Goal: Task Accomplishment & Management: Manage account settings

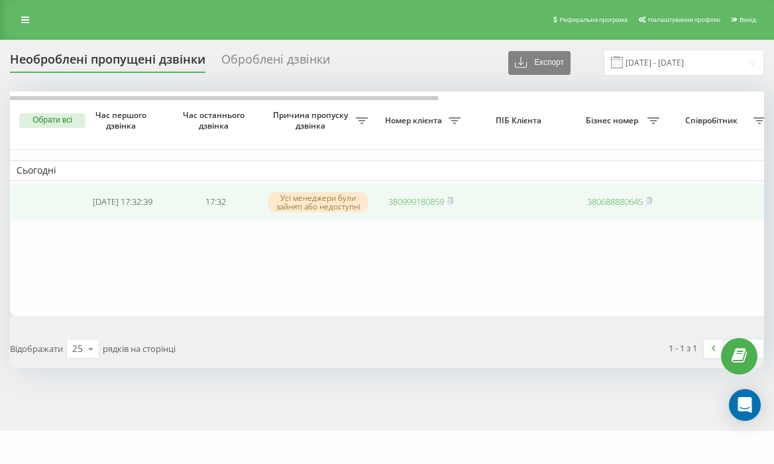
click at [423, 196] on link "380999180859" at bounding box center [416, 202] width 56 height 12
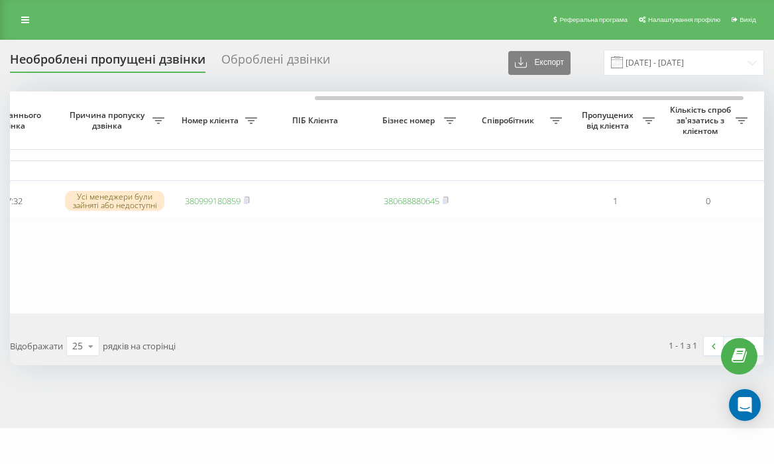
scroll to position [0, 99]
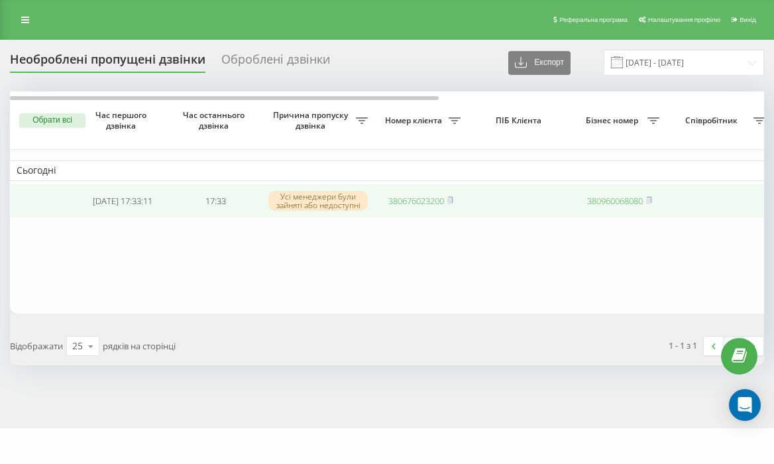
click at [418, 201] on link "380676023200" at bounding box center [416, 201] width 56 height 12
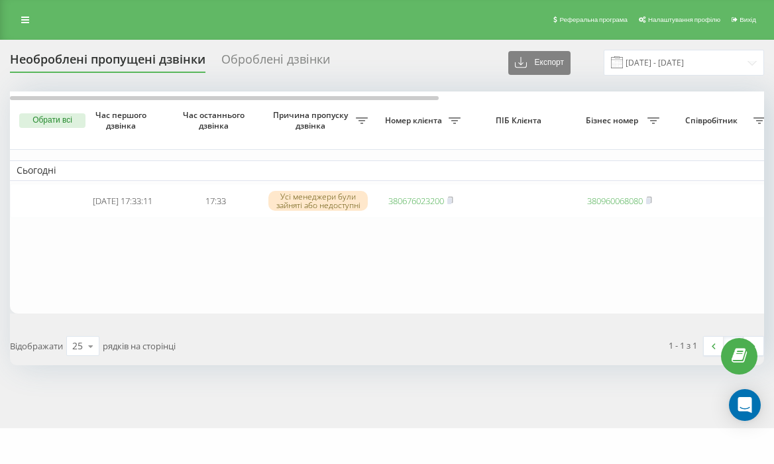
click at [432, 223] on table "Сьогодні [DATE] 17:33:11 17:33 Усі менеджери були зайняті або недоступні 380676…" at bounding box center [673, 202] width 1326 height 222
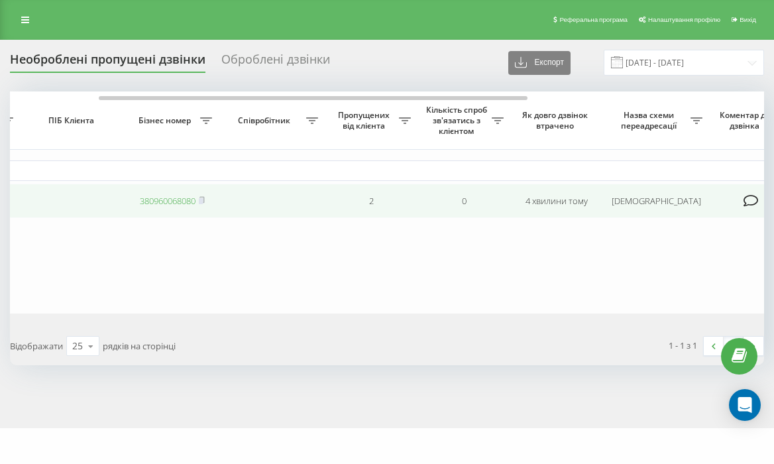
scroll to position [0, 571]
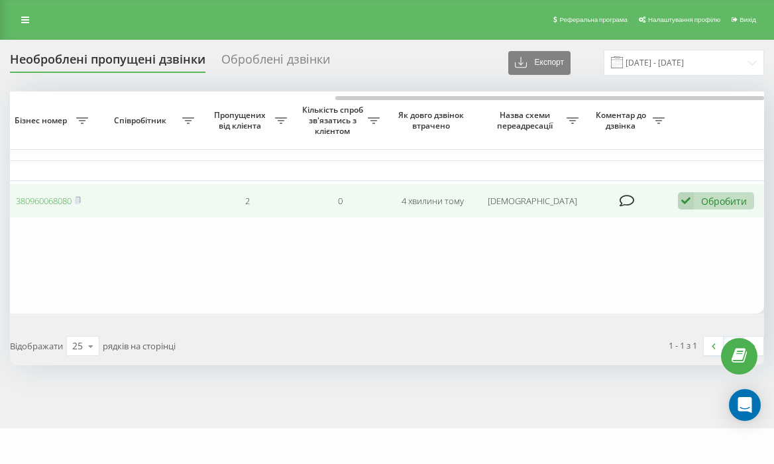
click at [737, 201] on div "Обробити" at bounding box center [724, 201] width 46 height 13
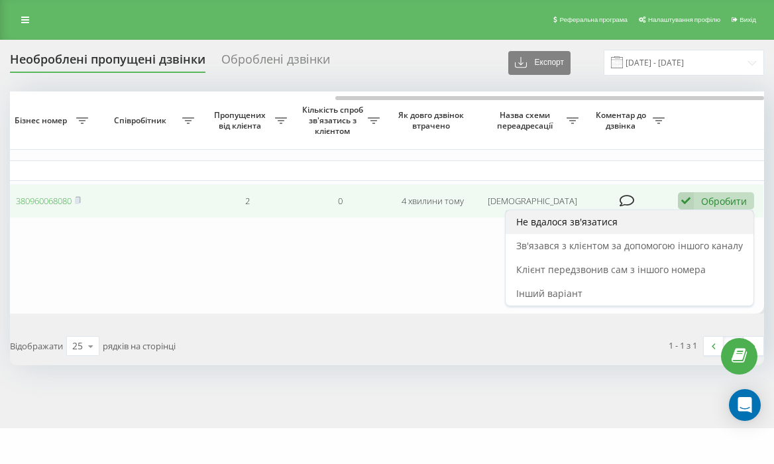
click at [643, 229] on div "Не вдалося зв'язатися" at bounding box center [630, 222] width 248 height 24
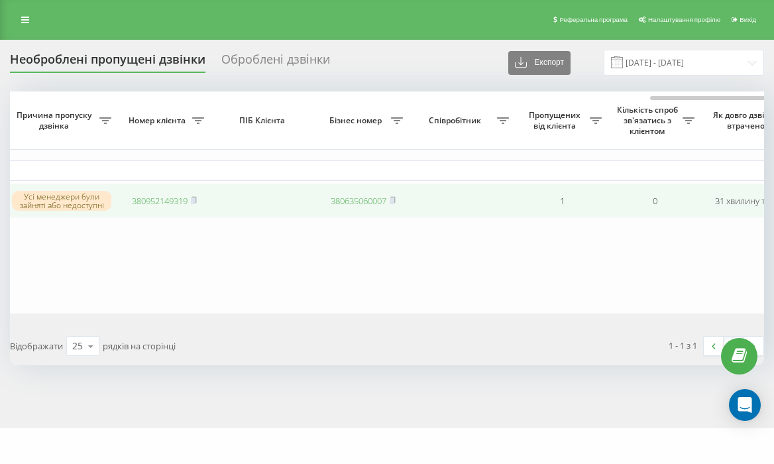
scroll to position [0, 571]
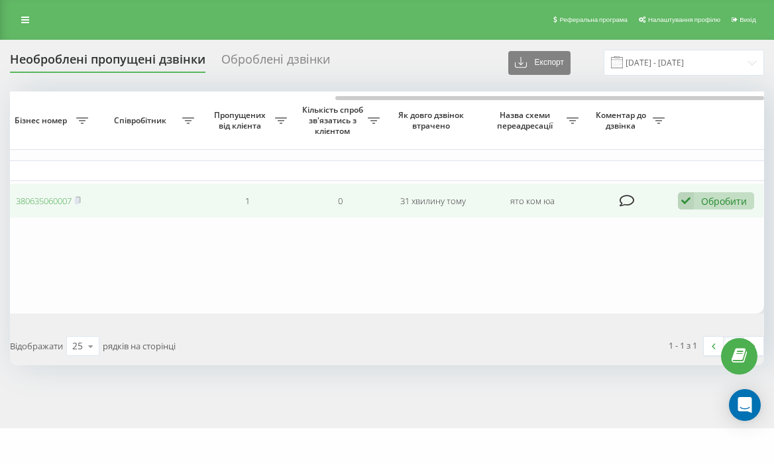
click at [711, 203] on div "Обробити" at bounding box center [724, 201] width 46 height 13
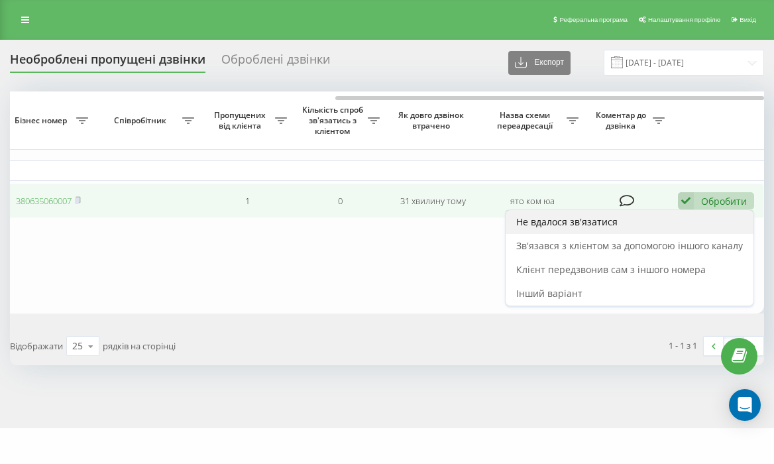
click at [659, 217] on div "Не вдалося зв'язатися" at bounding box center [630, 222] width 248 height 24
